Goal: Transaction & Acquisition: Purchase product/service

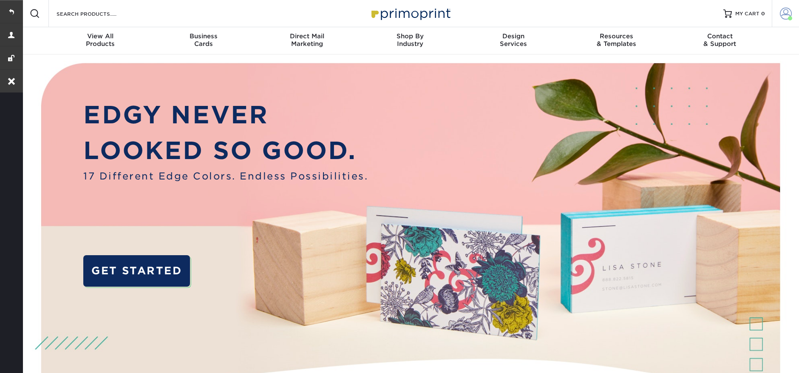
click at [784, 22] on link "Account" at bounding box center [784, 13] width 27 height 27
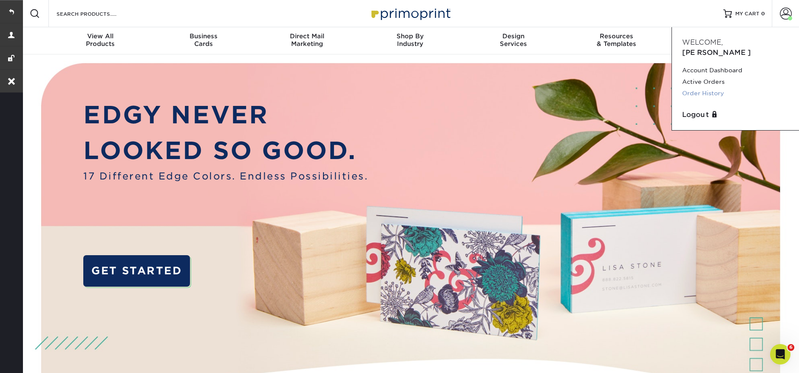
click at [712, 88] on link "Order History" at bounding box center [735, 93] width 107 height 11
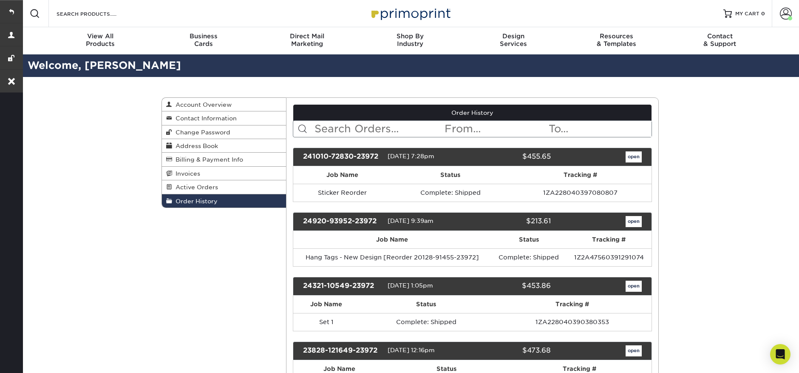
click at [337, 130] on input "text" at bounding box center [379, 129] width 130 height 16
paste input "24321-10549-23972"
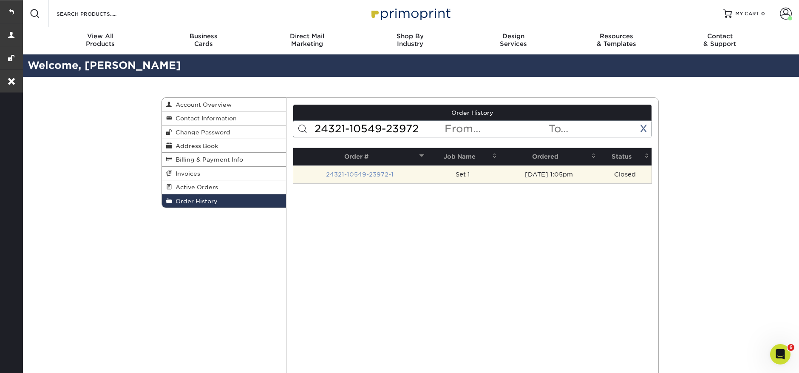
type input "24321-10549-23972"
click at [344, 175] on link "24321-10549-23972-1" at bounding box center [360, 174] width 68 height 7
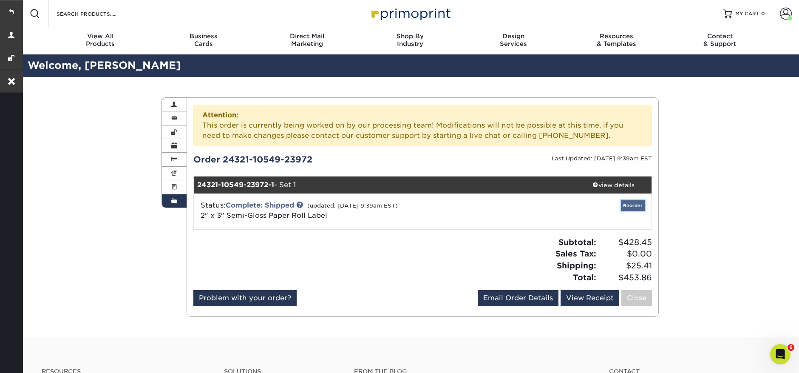
click at [636, 206] on link "Reorder" at bounding box center [633, 205] width 24 height 11
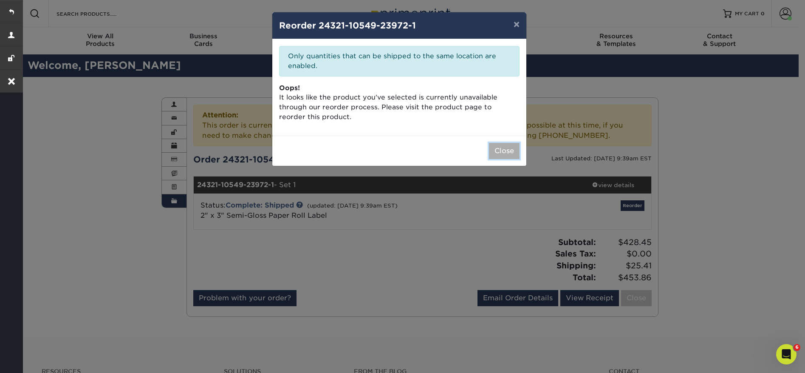
click at [500, 147] on button "Close" at bounding box center [504, 151] width 31 height 16
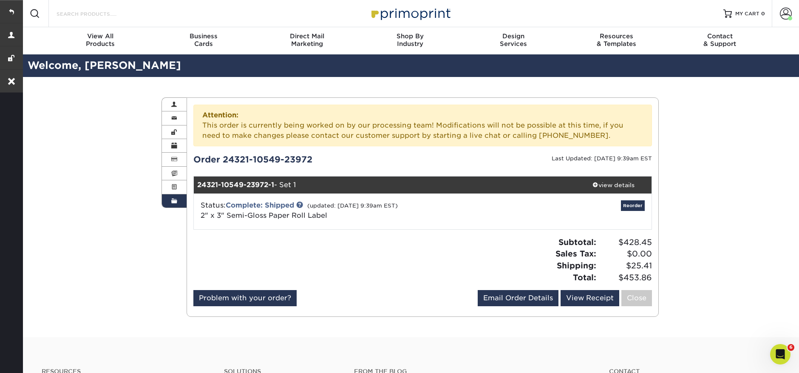
click at [108, 13] on input "Search Products" at bounding box center [97, 13] width 83 height 10
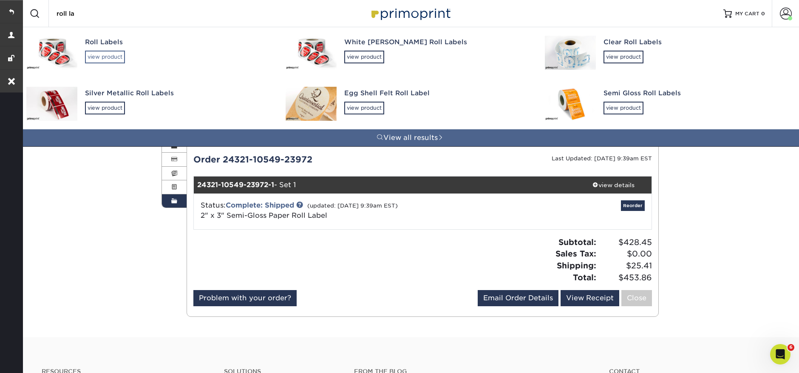
type input "roll la"
click at [105, 59] on div "view product" at bounding box center [105, 57] width 40 height 13
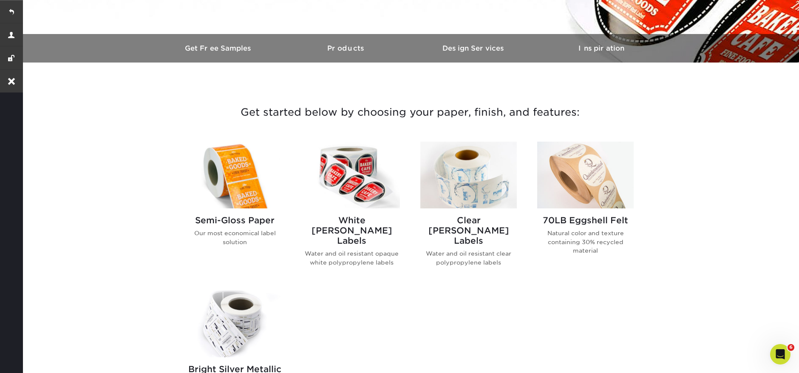
click at [232, 179] on img at bounding box center [234, 174] width 96 height 67
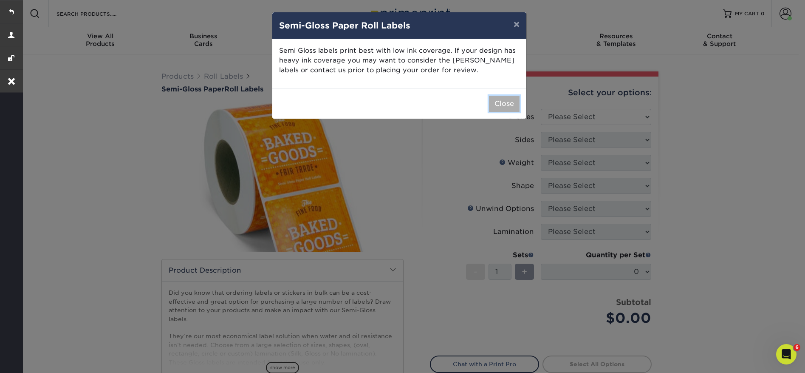
click at [514, 106] on button "Close" at bounding box center [504, 104] width 31 height 16
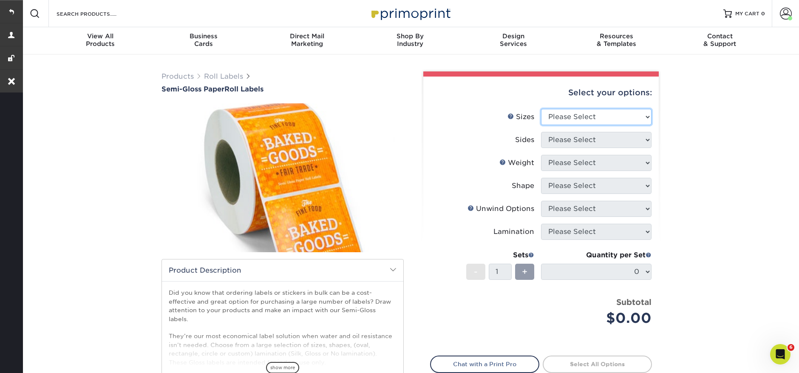
click at [605, 116] on select "Please Select 1" x 1" 1" x 2" 1" x 2.5" 1" x 3" 1.5" x 1.5" 1.5" x 2.5" 1.5" x …" at bounding box center [596, 117] width 110 height 16
select select "2.00x3.00"
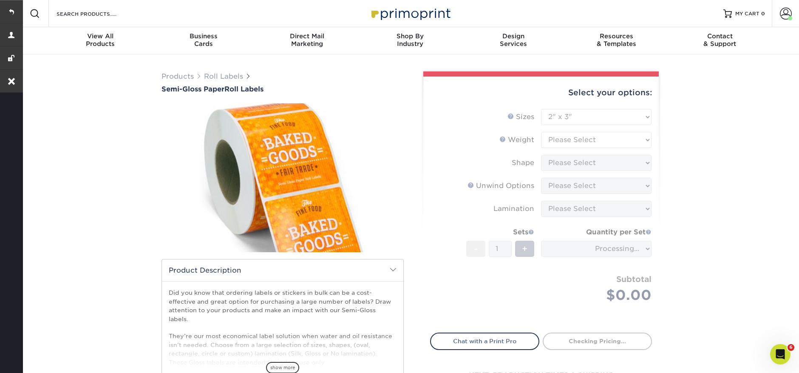
click at [563, 142] on form "Sizes Help Sizes Please Select 1" x 1" 1" x 2" 1" x 2.5" 1" x 3" 1.5" x 1.5" 1.…" at bounding box center [541, 216] width 222 height 214
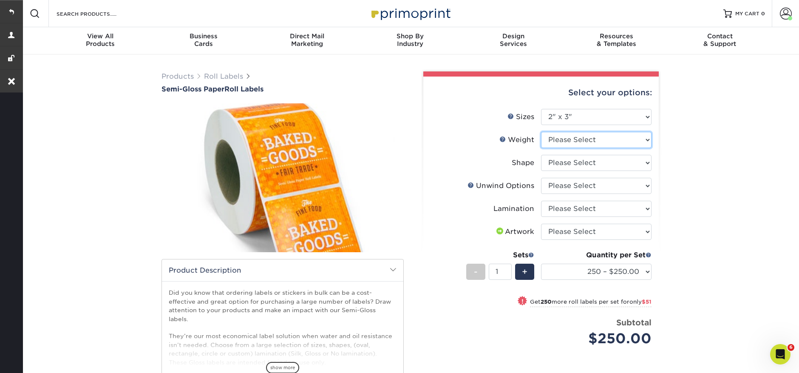
click at [584, 142] on select "Please Select SG" at bounding box center [596, 140] width 110 height 16
select select "SG"
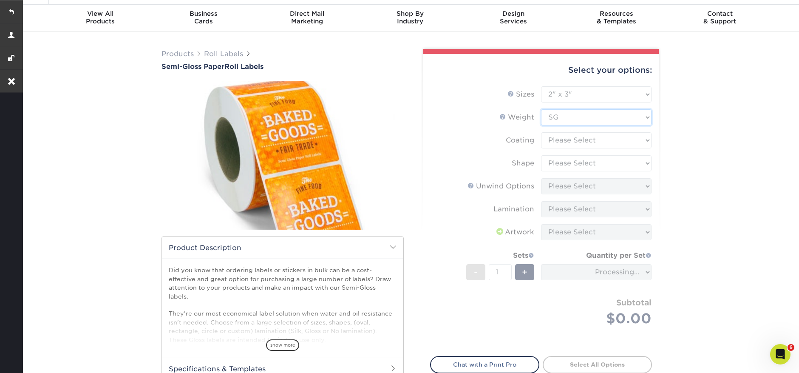
scroll to position [24, 0]
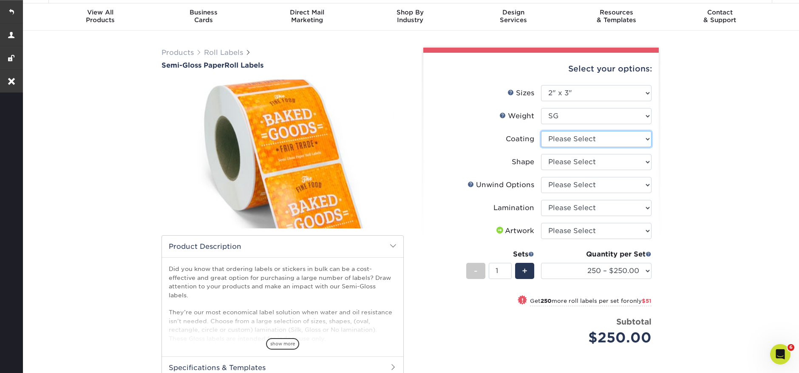
click at [582, 139] on select at bounding box center [596, 139] width 110 height 16
select select "3e7618de-abca-4bda-9f97-8b9129e913d8"
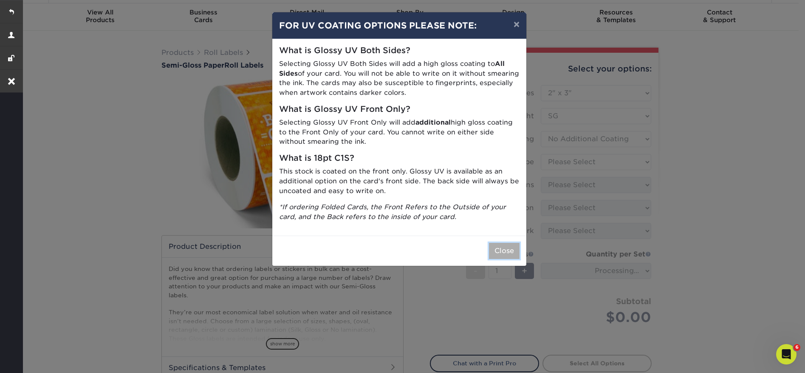
click at [499, 253] on button "Close" at bounding box center [504, 251] width 31 height 16
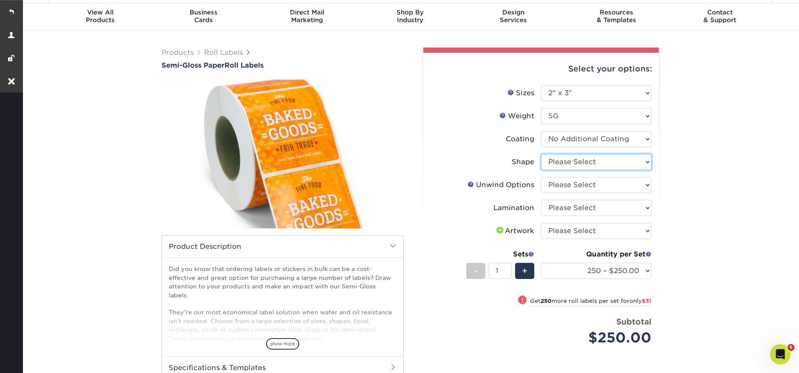
click at [573, 162] on select "Please Select Oval Rectangle" at bounding box center [596, 162] width 110 height 16
select select "ee567ae7-d0e9-47ca-830a-b172c097b44f"
click at [567, 186] on select "Please Select Not Important Off Top (Direction #1) Off Bottom (Direction #2) Of…" at bounding box center [596, 185] width 110 height 16
select select "8b1a0725-314d-43f7-9ebe-309d4b43d313"
click at [606, 209] on select "Please Select Gloss Lamination No Lamination Silk" at bounding box center [596, 208] width 110 height 16
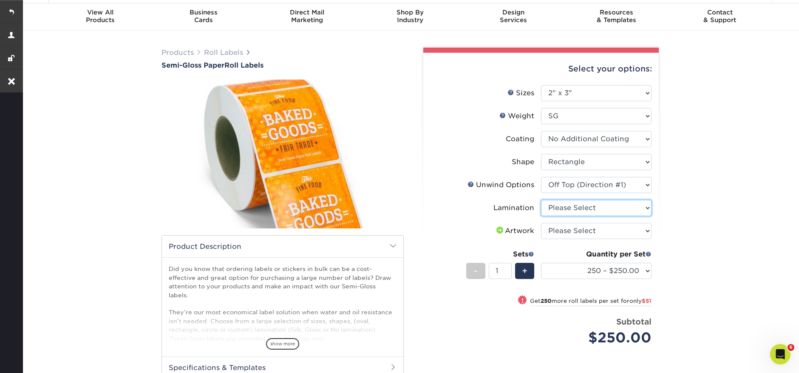
select select "e48b15b8-c421-4062-ae8c-205dfb2ea150"
click at [598, 230] on select "Please Select I will upload files I need a design - $50" at bounding box center [596, 231] width 110 height 16
select select "upload"
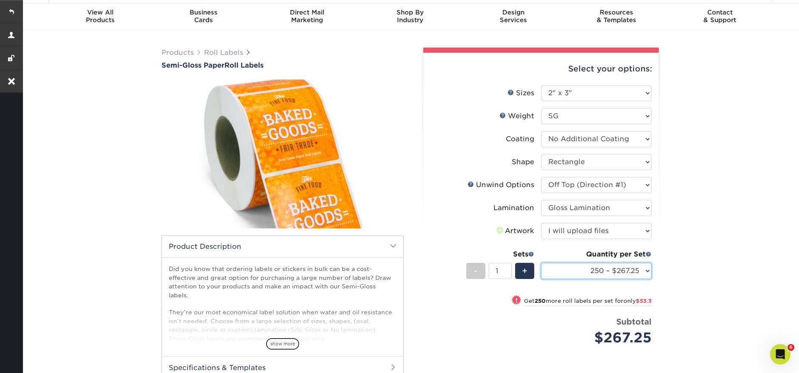
click at [607, 274] on select "250 – $267.25 500 – $320.55 1000 – $372.85 2500 – $428.45 5000 – $535.20 10000 …" at bounding box center [596, 271] width 110 height 16
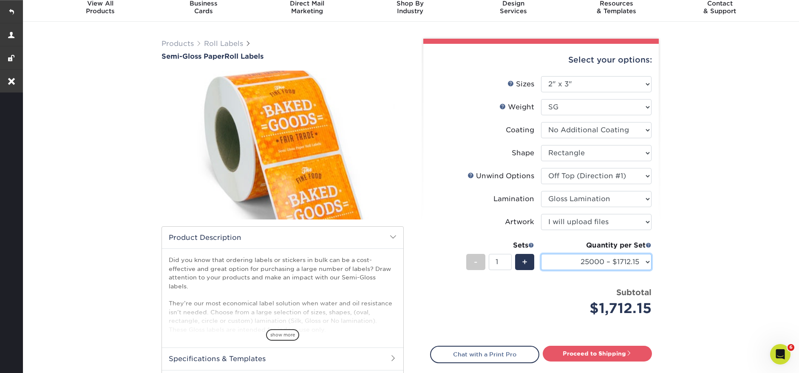
scroll to position [37, 0]
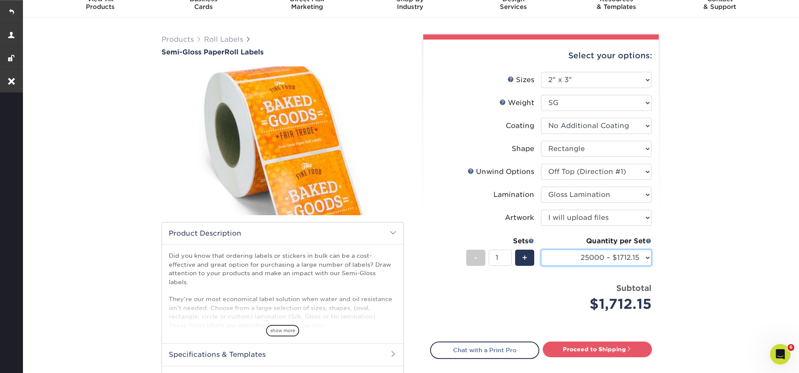
click at [617, 259] on select "250 – $267.25 500 – $320.55 1000 – $372.85 2500 – $428.45 5000 – $535.20 10000 …" at bounding box center [596, 257] width 110 height 16
select select "2500 – $428.45"
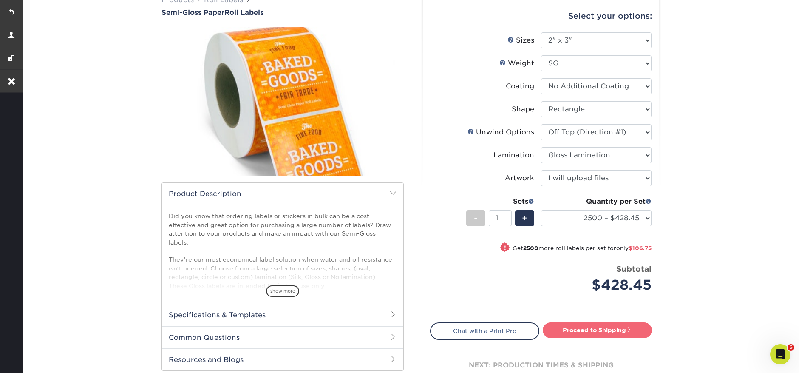
click at [612, 325] on link "Proceed to Shipping" at bounding box center [596, 329] width 109 height 15
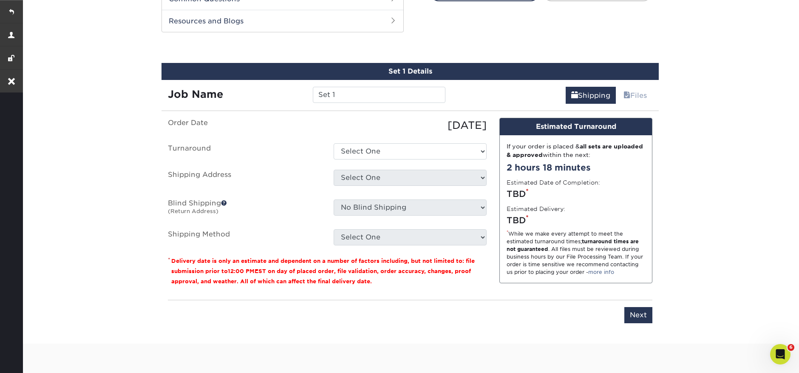
scroll to position [421, 0]
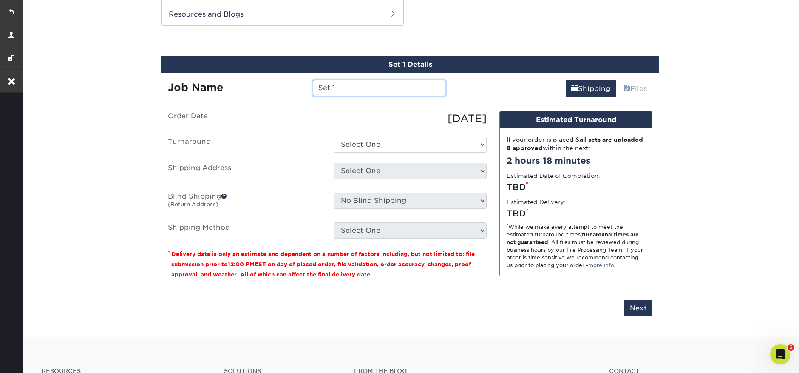
click at [342, 91] on input "Set 1" at bounding box center [379, 88] width 132 height 16
type input "Roll labels"
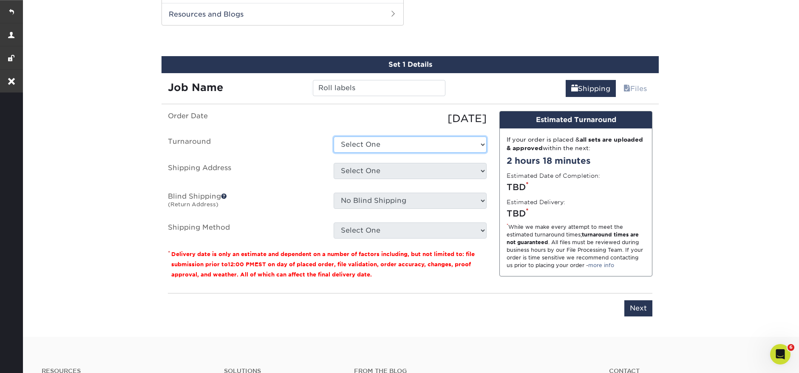
click at [381, 144] on select "Select One 2-4 Business Days Next Business Day (+$100.31)" at bounding box center [409, 144] width 153 height 16
select select "17fd50f4-4991-4c4a-bb07-85c673a24b65"
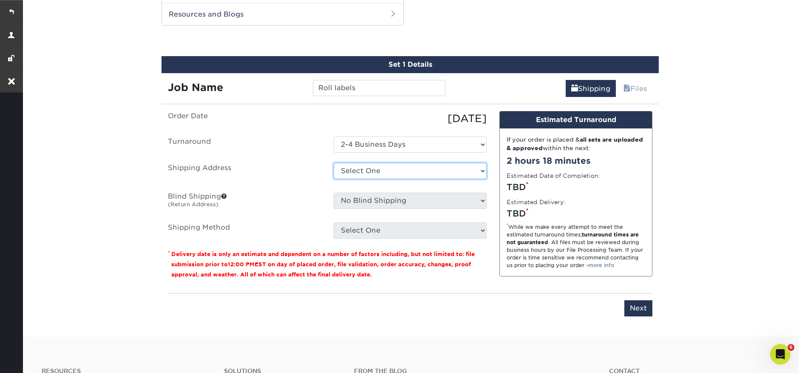
click at [383, 169] on select "Select One [PERSON_NAME] Prints [PERSON_NAME] Prints + Add New Address" at bounding box center [409, 171] width 153 height 16
select select "194314"
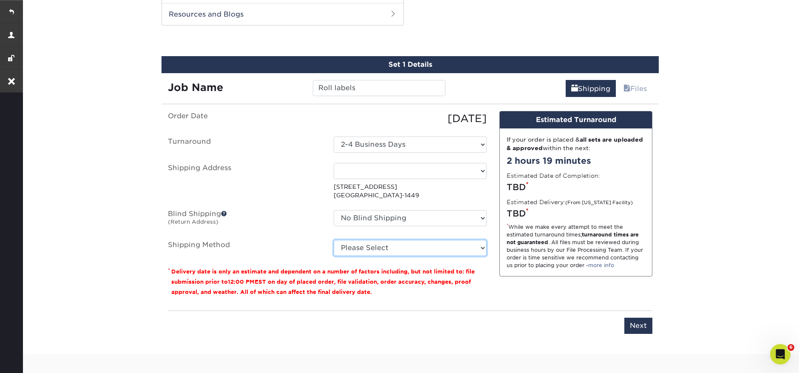
click at [432, 250] on select "Please Select Ground Shipping (+$29.13) 3 Day Shipping Service (+$48.55) 2 Day …" at bounding box center [409, 248] width 153 height 16
select select "03"
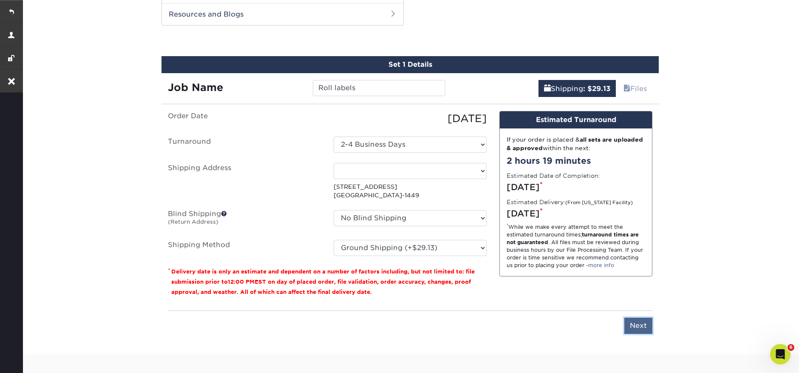
click at [645, 328] on input "Next" at bounding box center [638, 325] width 28 height 16
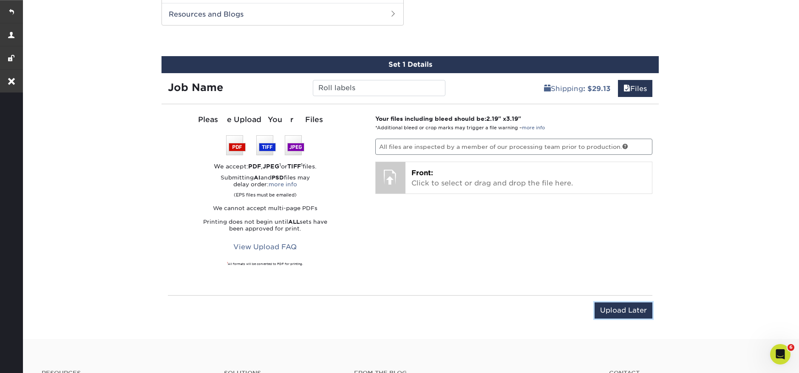
click at [601, 308] on input "Upload Later" at bounding box center [623, 310] width 58 height 16
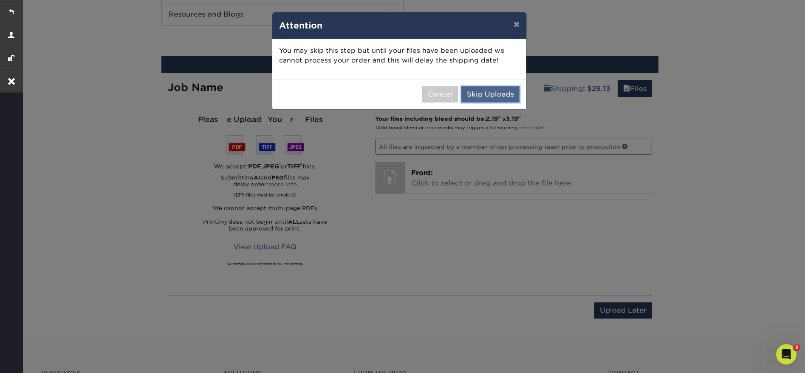
click at [491, 97] on button "Skip Uploads" at bounding box center [490, 94] width 58 height 16
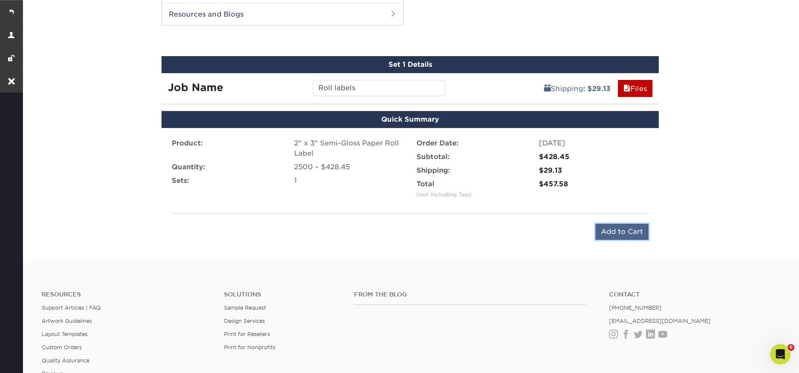
click at [625, 235] on input "Add to Cart" at bounding box center [621, 231] width 53 height 16
